Goal: Information Seeking & Learning: Learn about a topic

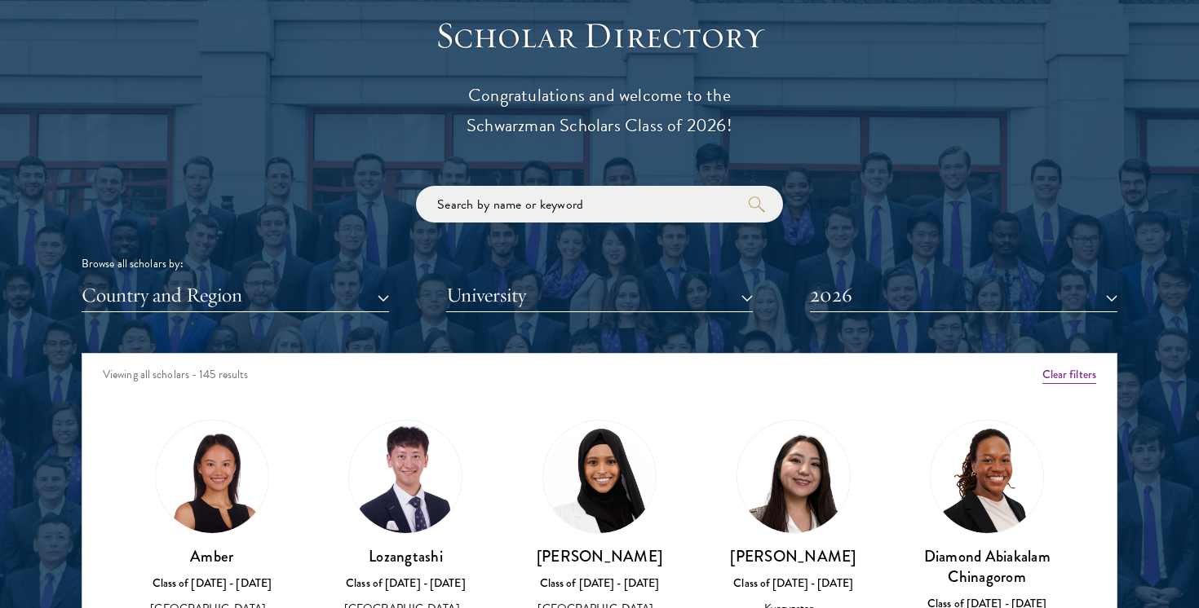
scroll to position [1820, 0]
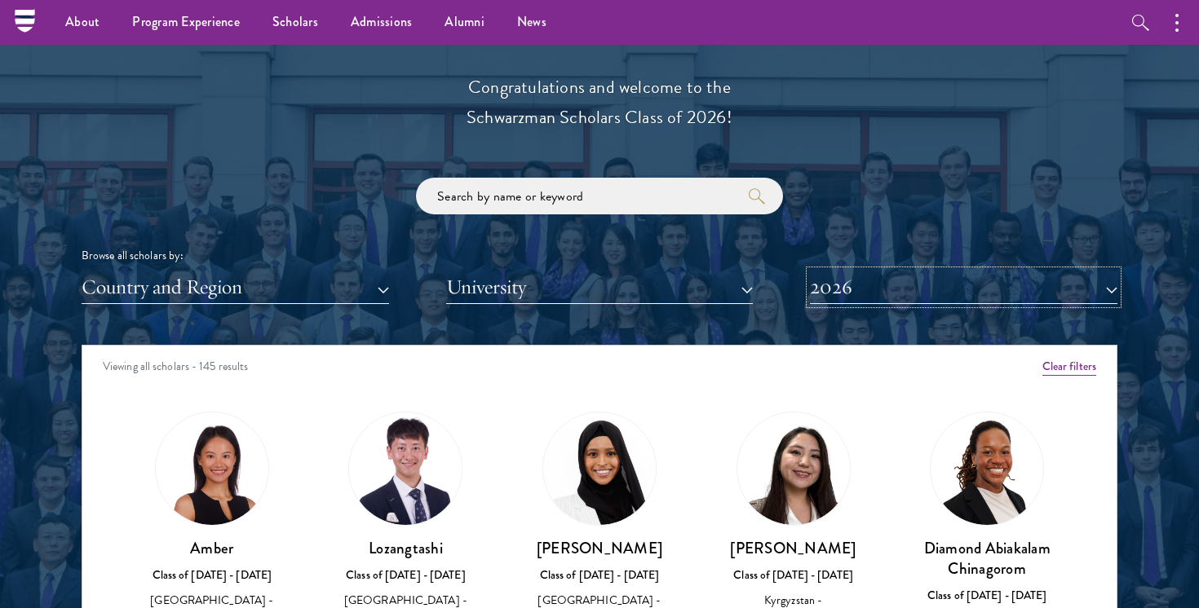
click at [838, 285] on button "2026" at bounding box center [963, 287] width 307 height 33
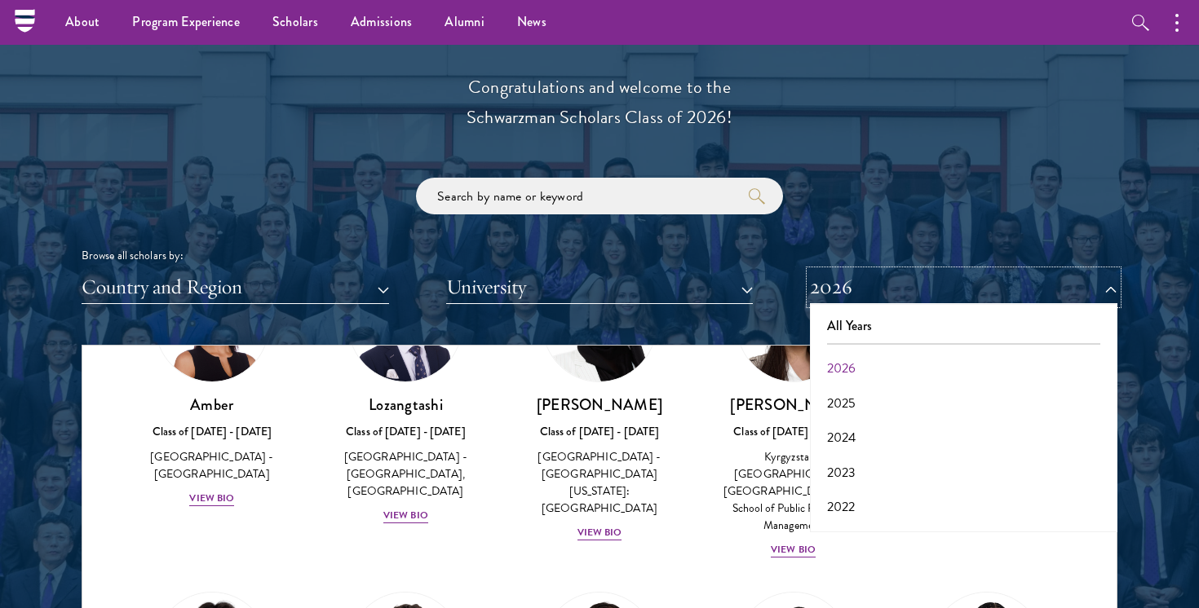
scroll to position [148, 0]
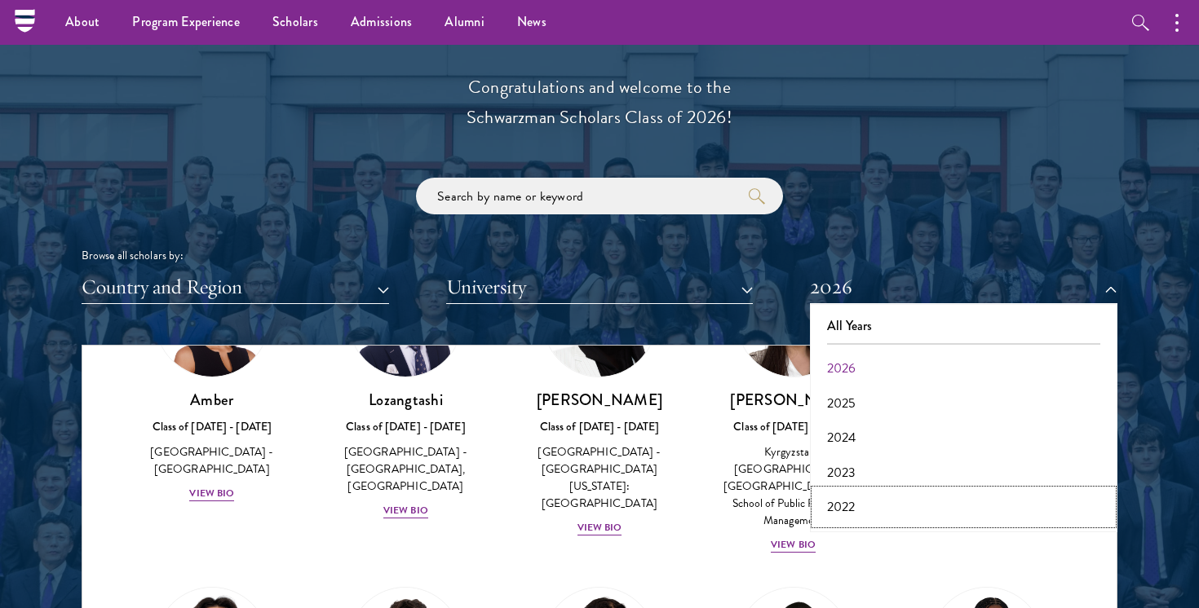
click at [846, 498] on button "2022" at bounding box center [964, 507] width 298 height 34
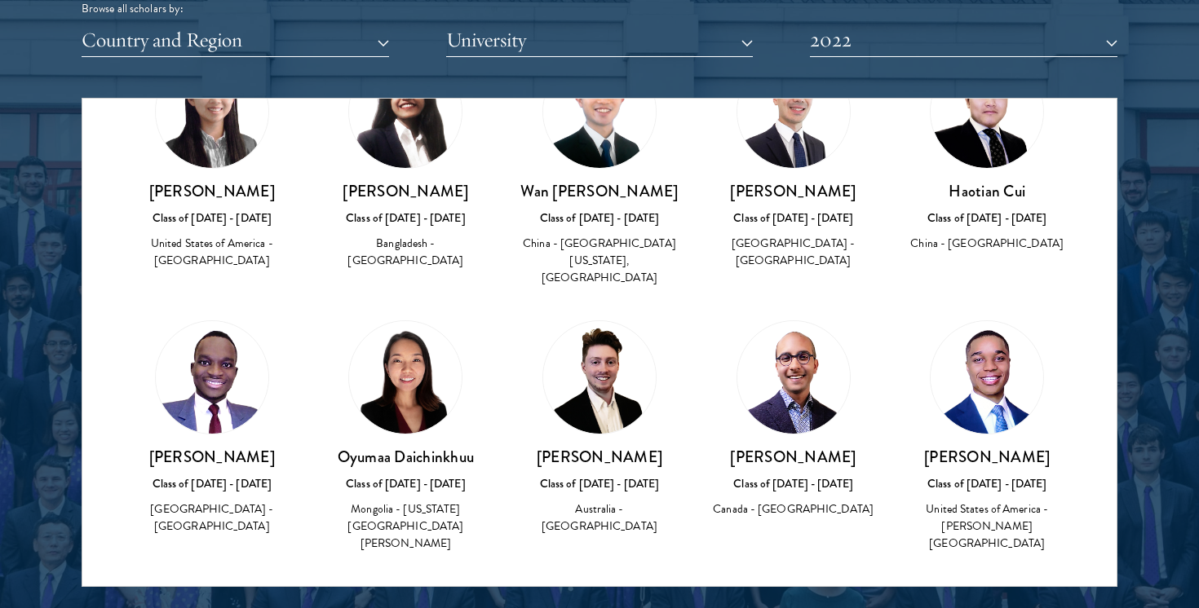
scroll to position [851, 0]
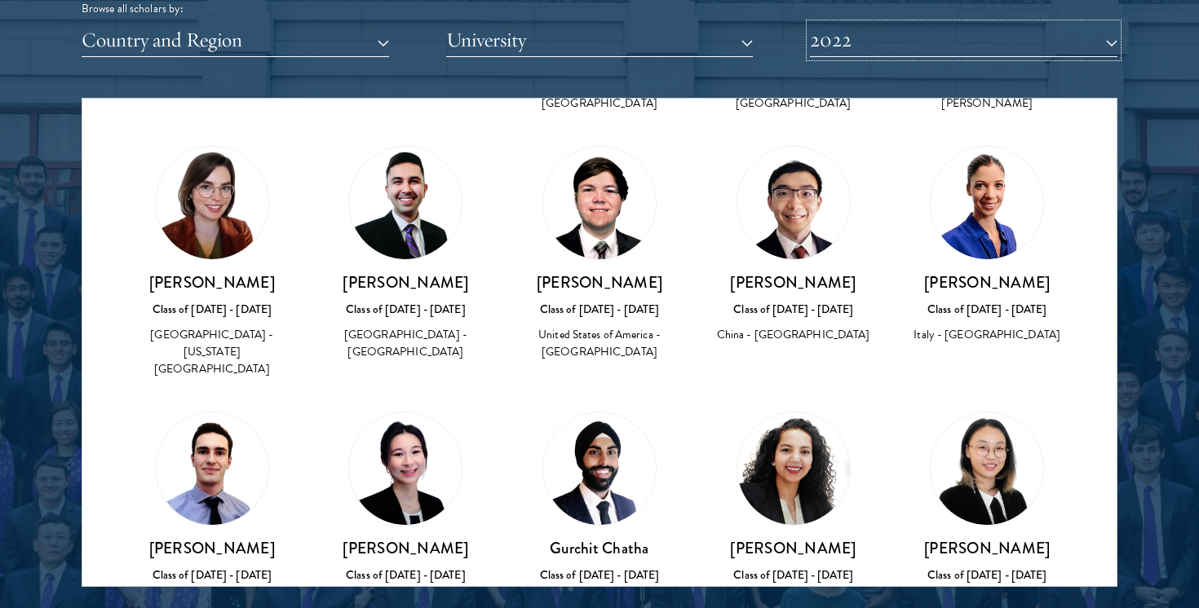
click at [907, 41] on button "2022" at bounding box center [963, 40] width 307 height 33
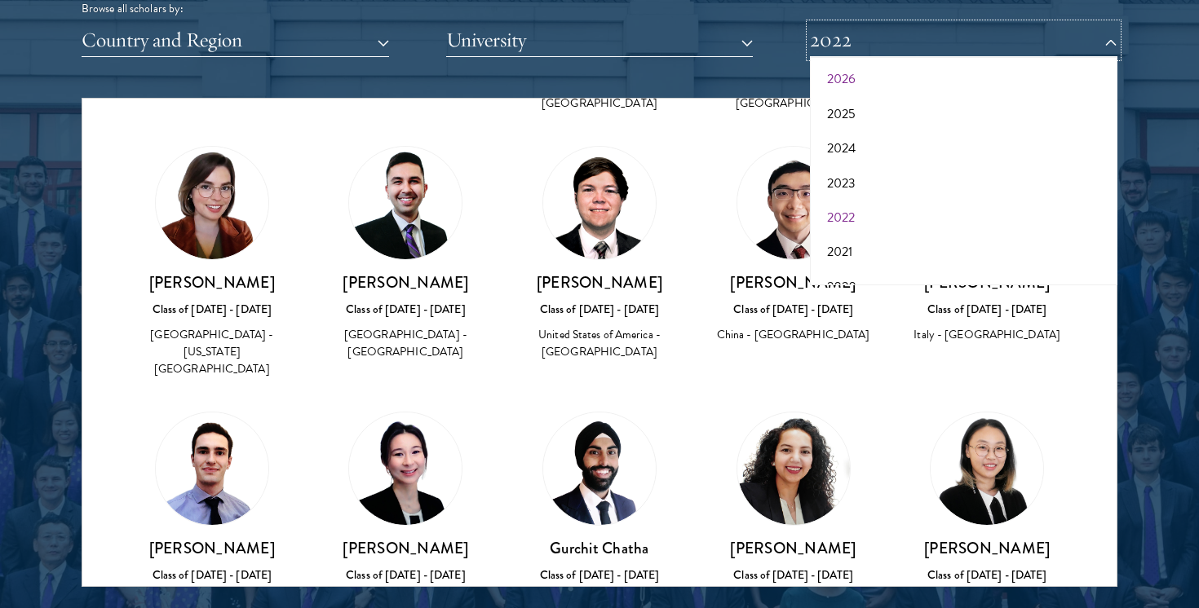
scroll to position [43, 0]
click at [856, 254] on button "2021" at bounding box center [964, 251] width 298 height 34
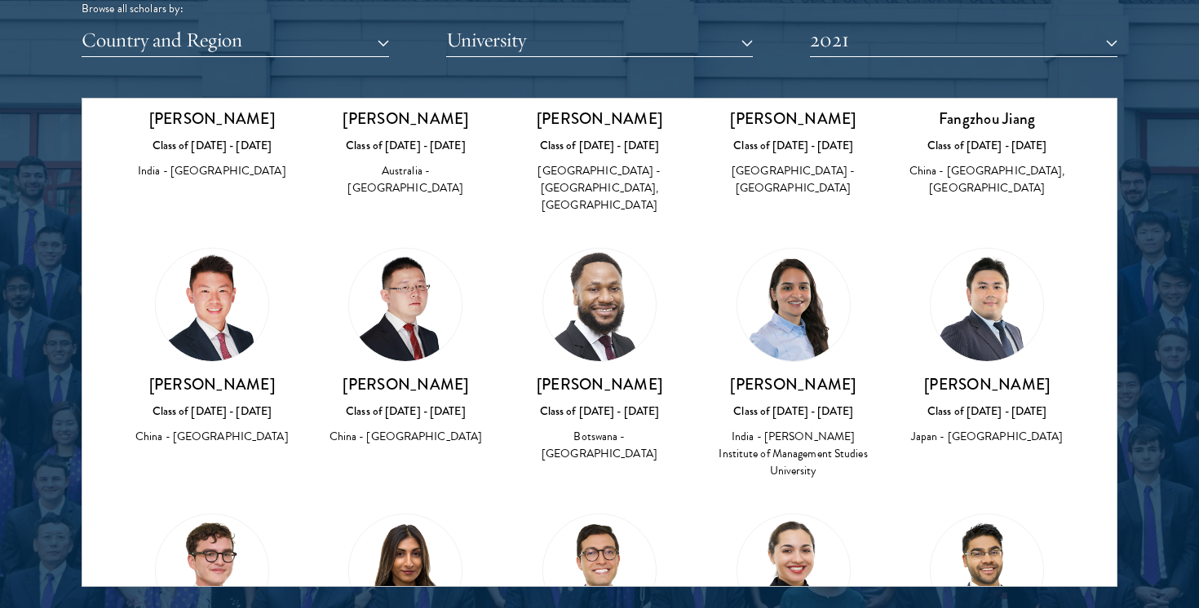
scroll to position [2399, 0]
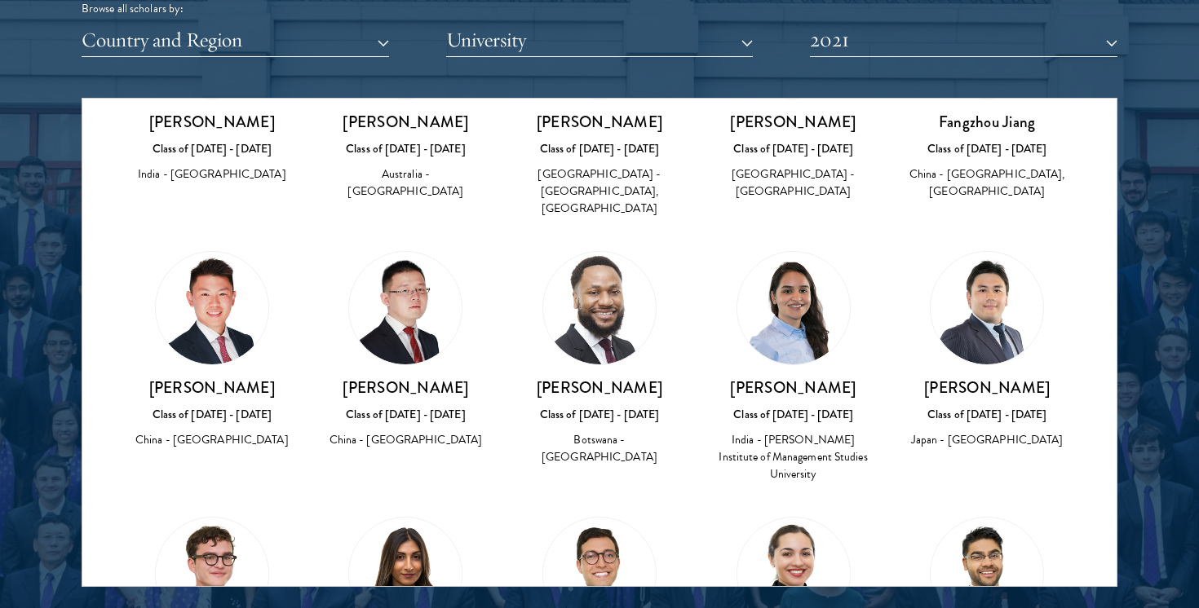
click at [807, 252] on img at bounding box center [793, 308] width 113 height 113
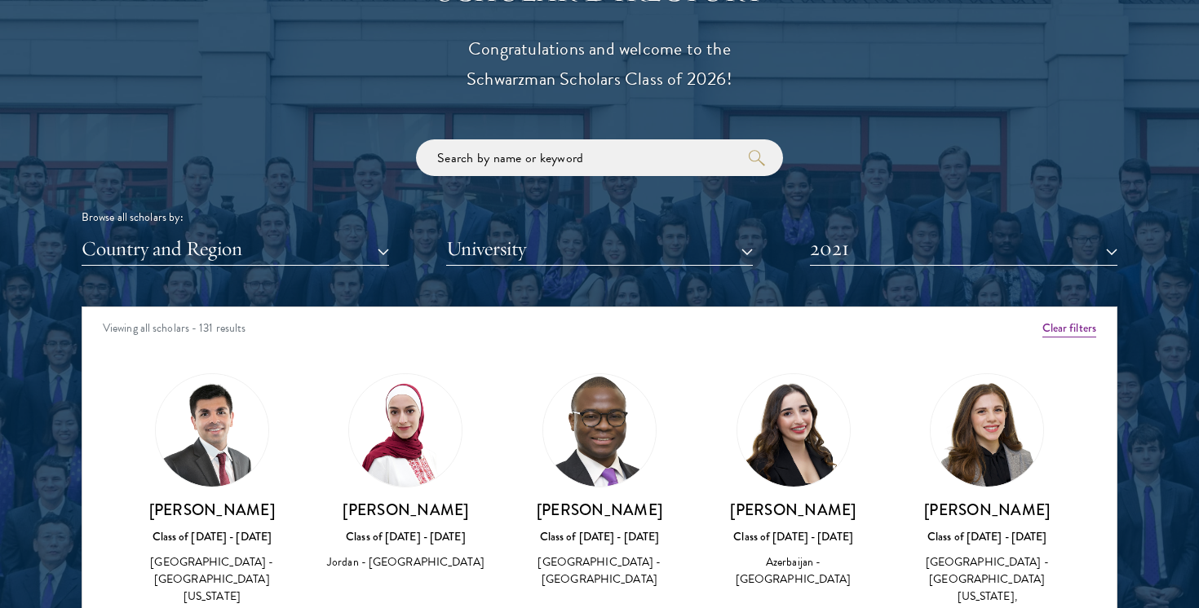
scroll to position [1877, 0]
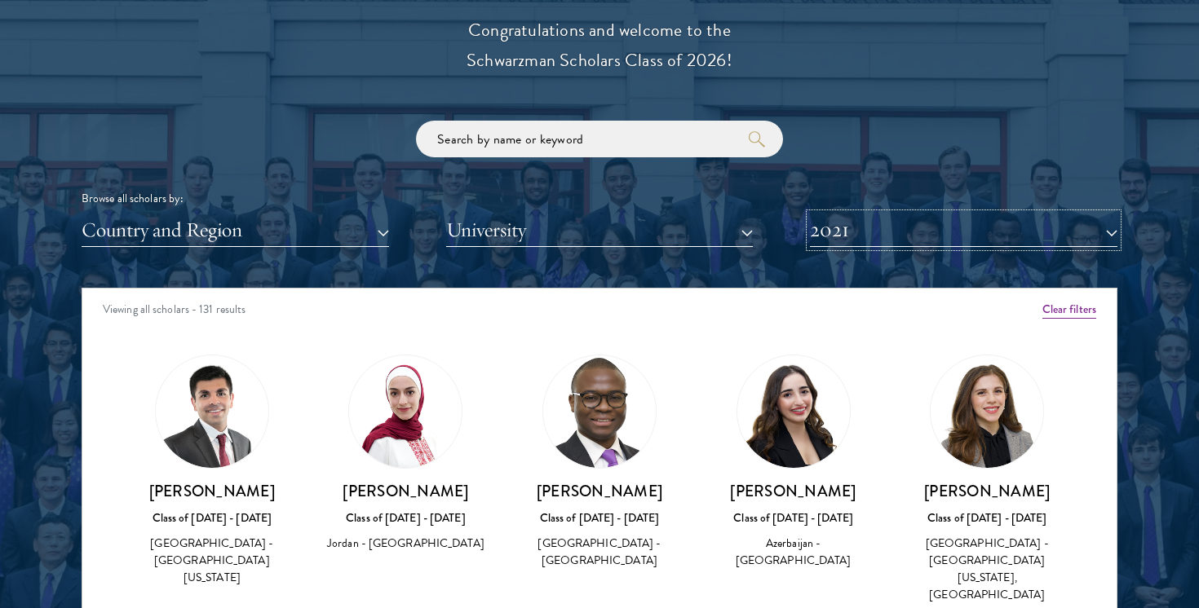
click at [873, 220] on button "2021" at bounding box center [963, 230] width 307 height 33
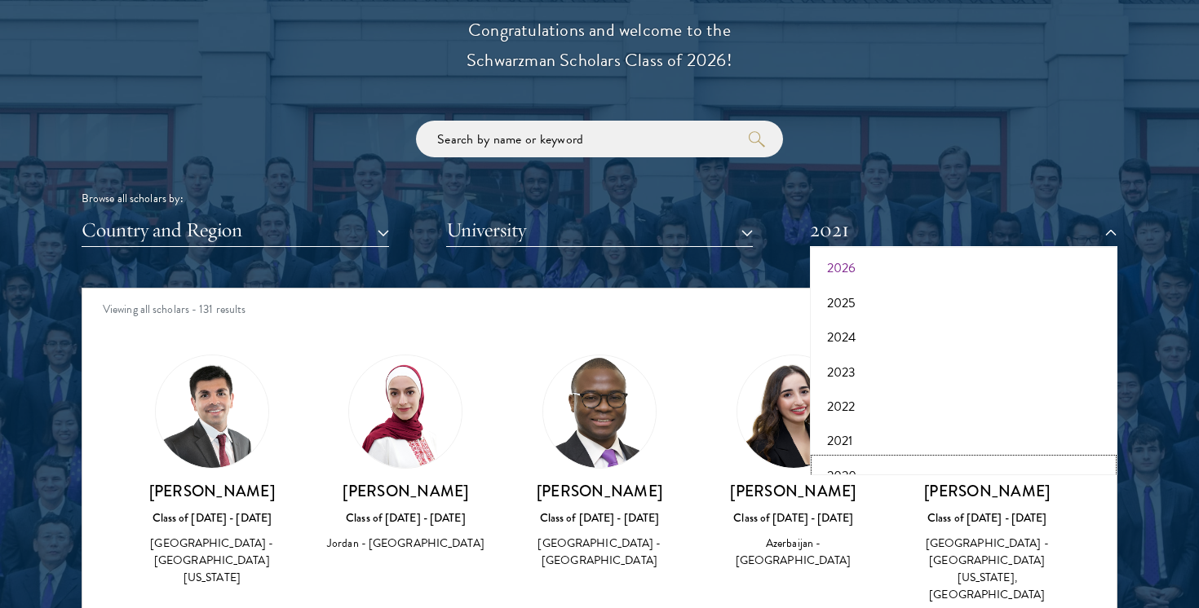
click at [868, 466] on button "2020" at bounding box center [964, 476] width 298 height 34
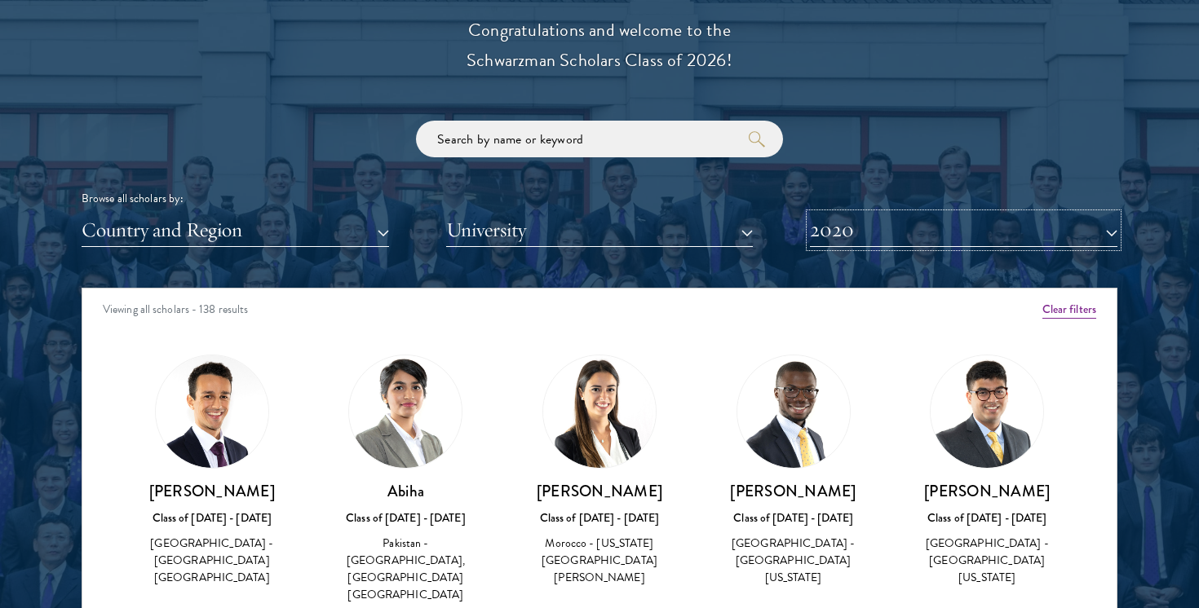
click at [833, 231] on button "2020" at bounding box center [963, 230] width 307 height 33
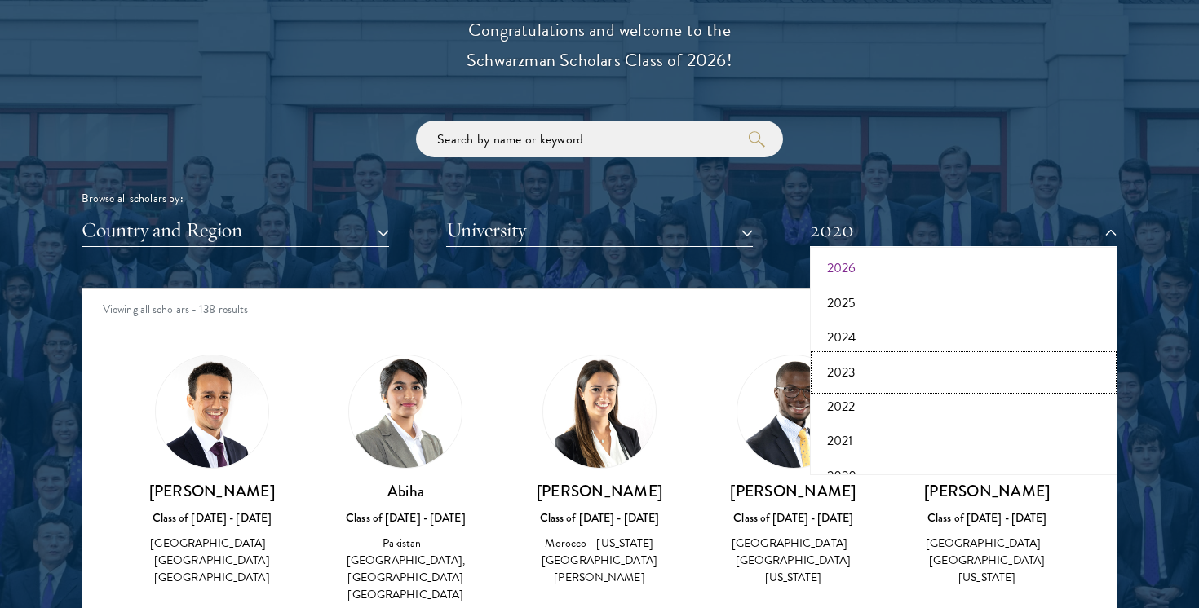
click at [869, 373] on button "2023" at bounding box center [964, 373] width 298 height 34
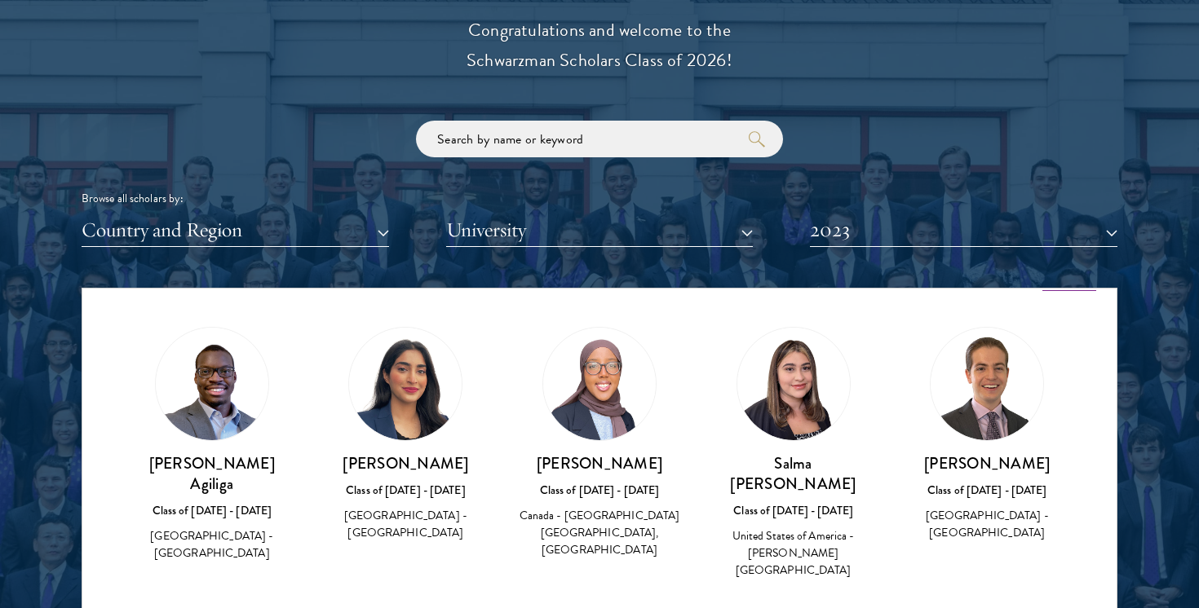
scroll to position [350, 0]
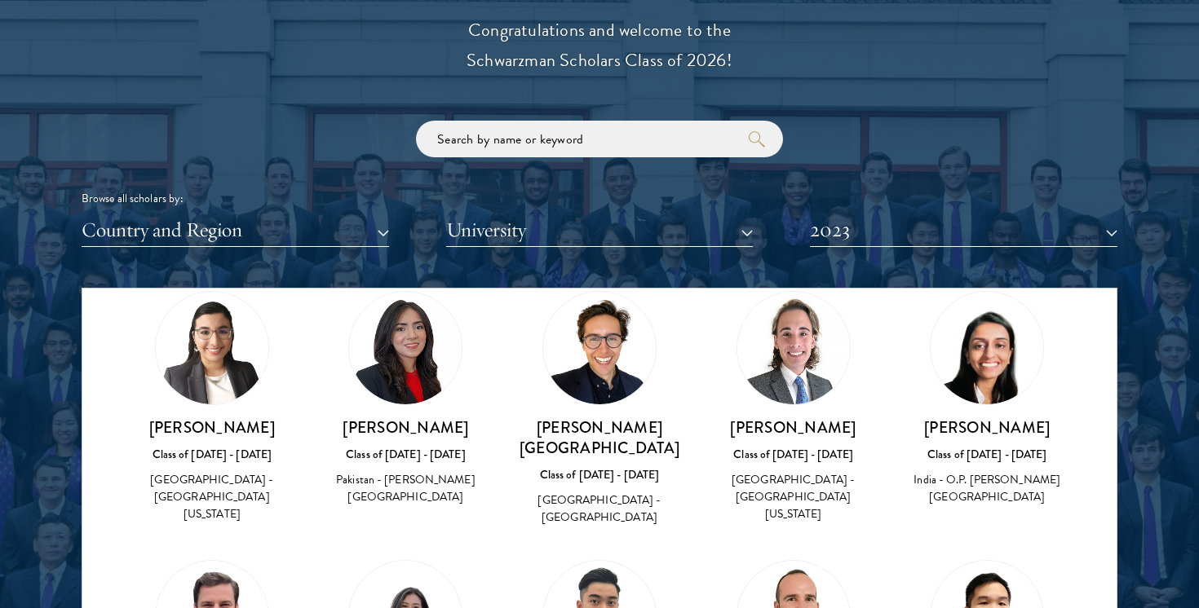
click at [1011, 418] on h3 "[PERSON_NAME]" at bounding box center [986, 428] width 161 height 20
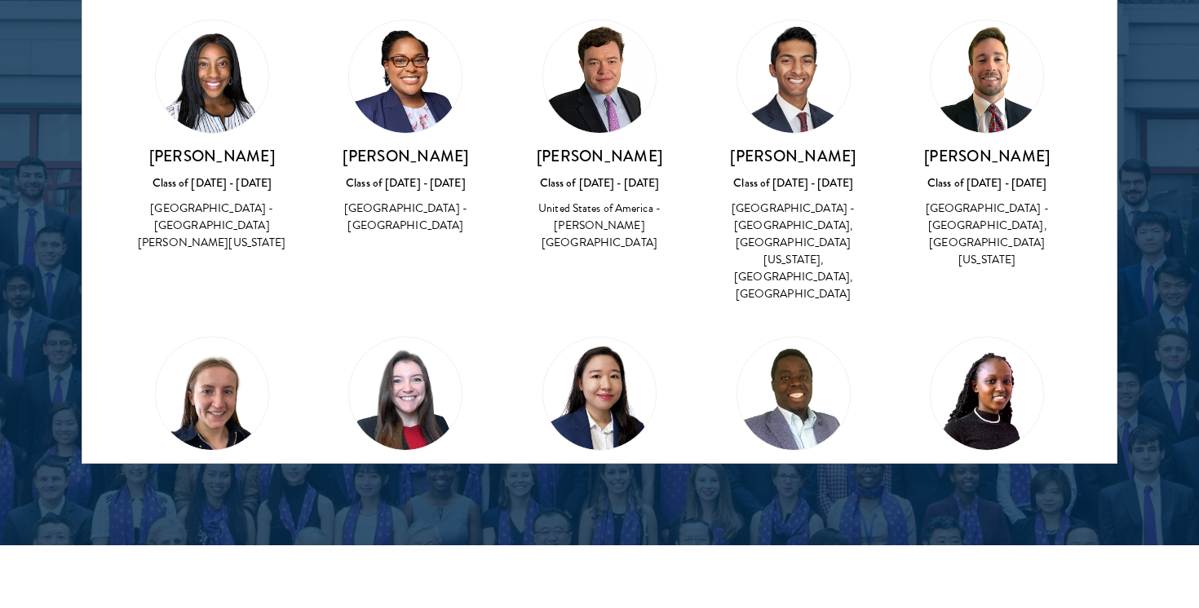
scroll to position [2544, 0]
